Goal: Information Seeking & Learning: Learn about a topic

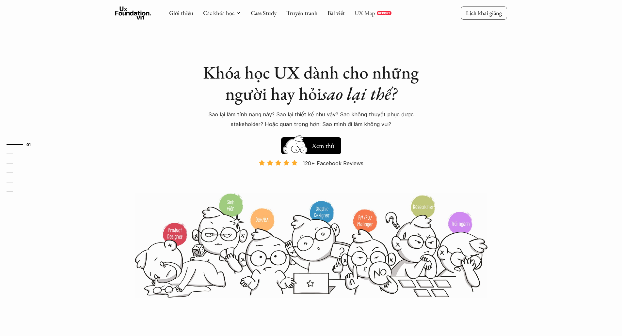
click at [363, 14] on link "UX Map" at bounding box center [364, 13] width 21 height 8
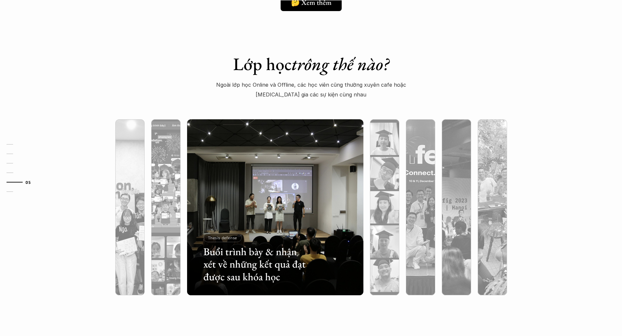
scroll to position [2023, 0]
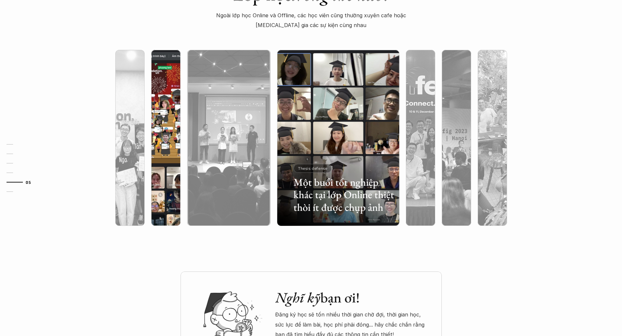
click at [164, 132] on div at bounding box center [165, 173] width 29 height 106
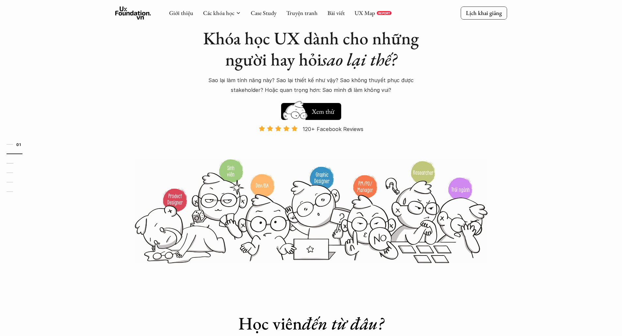
scroll to position [0, 0]
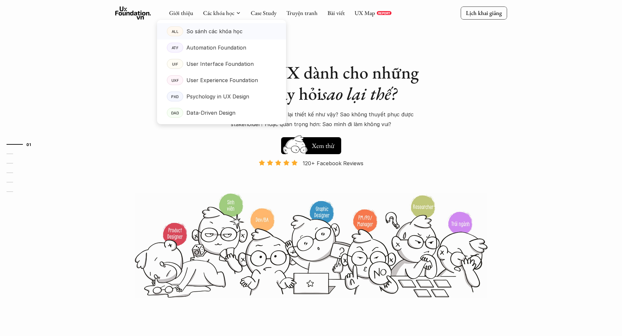
click at [207, 32] on p "So sánh các khóa học" at bounding box center [214, 31] width 56 height 10
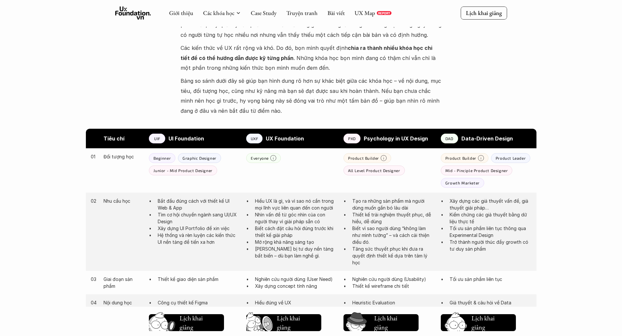
scroll to position [131, 0]
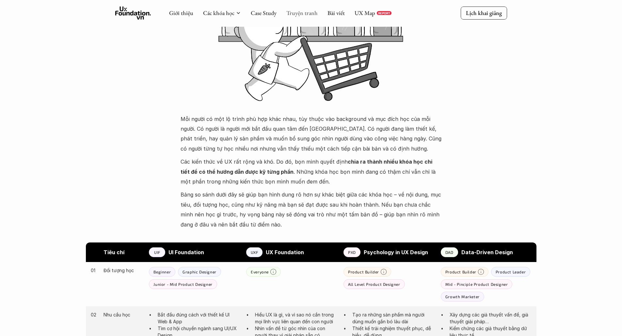
click at [289, 11] on link "Truyện tranh" at bounding box center [301, 13] width 31 height 8
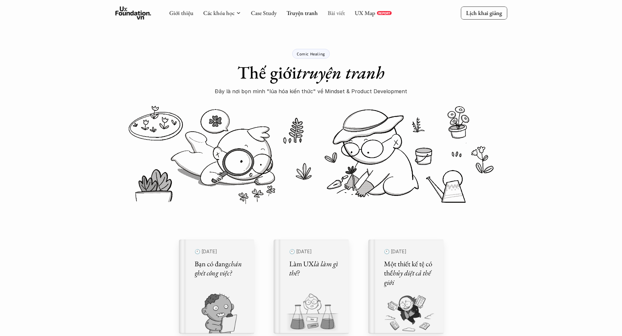
click at [330, 14] on link "Bài viết" at bounding box center [335, 13] width 17 height 8
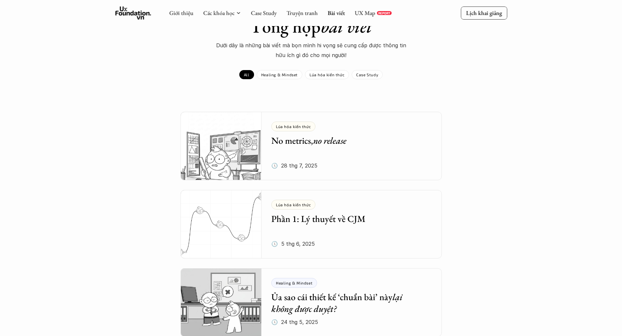
scroll to position [98, 0]
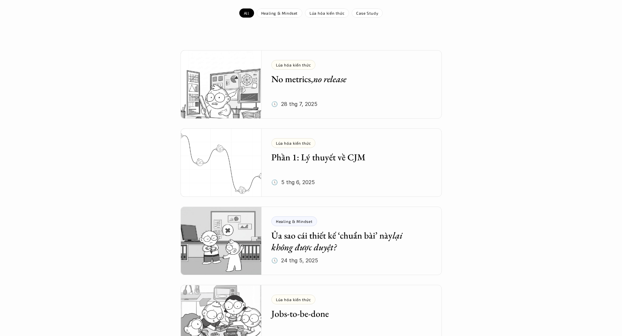
click at [339, 156] on h5 "Phần 1: Lý thuyết về CJM" at bounding box center [346, 157] width 151 height 12
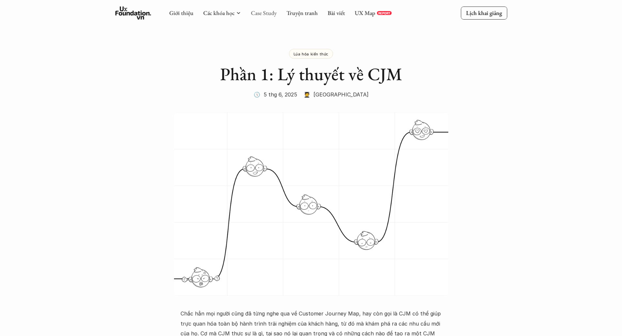
click at [260, 12] on link "Case Study" at bounding box center [264, 13] width 26 height 8
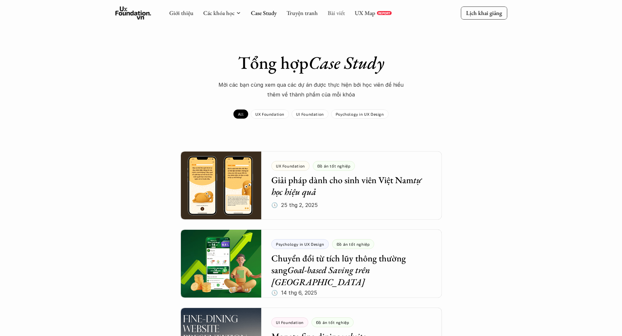
click at [337, 14] on link "Bài viết" at bounding box center [335, 13] width 17 height 8
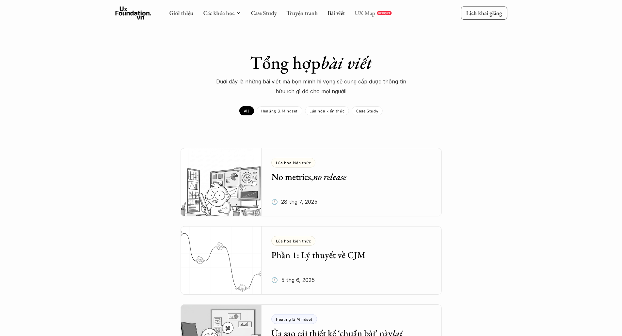
click at [361, 11] on link "UX Map" at bounding box center [364, 13] width 21 height 8
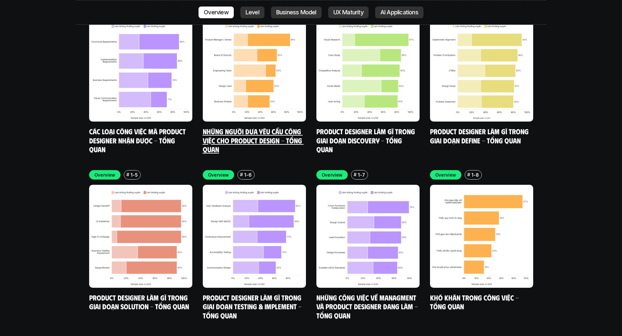
scroll to position [2023, 0]
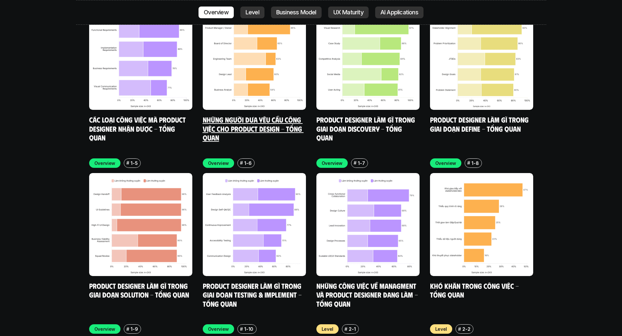
click at [257, 115] on link "Những người đưa yêu cầu công việc cho Product Design - Tổng quan" at bounding box center [253, 128] width 101 height 27
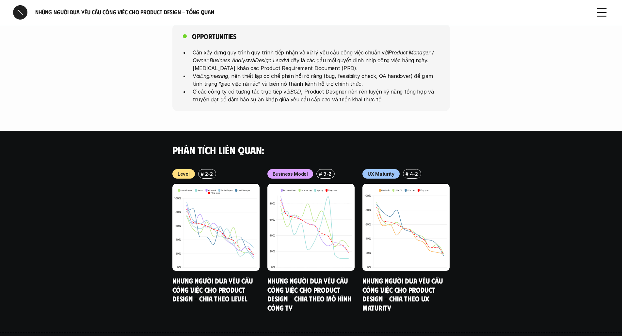
scroll to position [404, 0]
